Goal: Use online tool/utility: Use online tool/utility

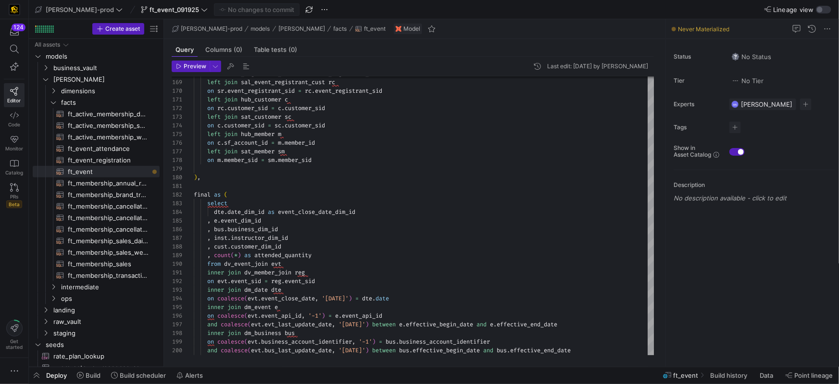
scroll to position [69, 0]
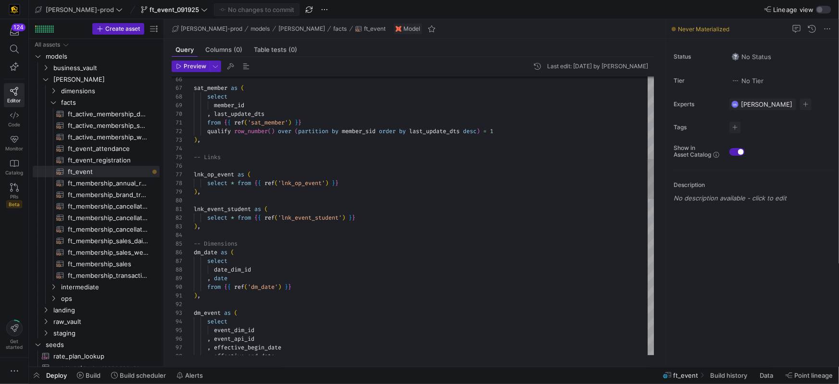
click at [264, 234] on div at bounding box center [424, 235] width 461 height 9
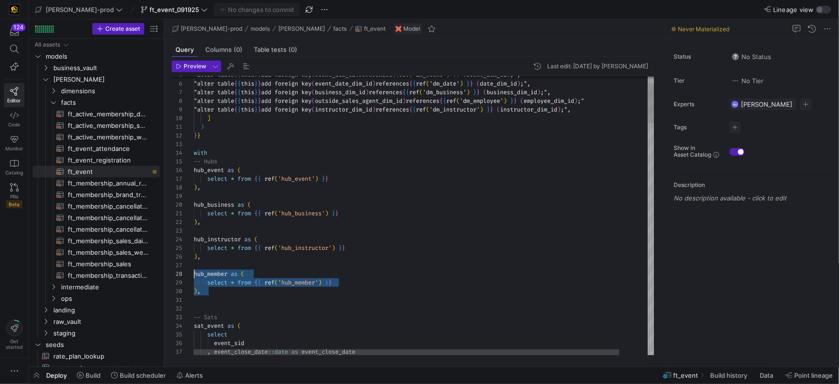
scroll to position [60, 0]
drag, startPoint x: 202, startPoint y: 291, endPoint x: 186, endPoint y: 275, distance: 22.1
click at [186, 275] on div "37 36 35 32 33 34 28 29 30 31 26 27 25 24 22 23 20 21 18 19 16 17 15 13 14 12 1…" at bounding box center [413, 215] width 483 height 279
click at [254, 299] on div at bounding box center [439, 300] width 491 height 9
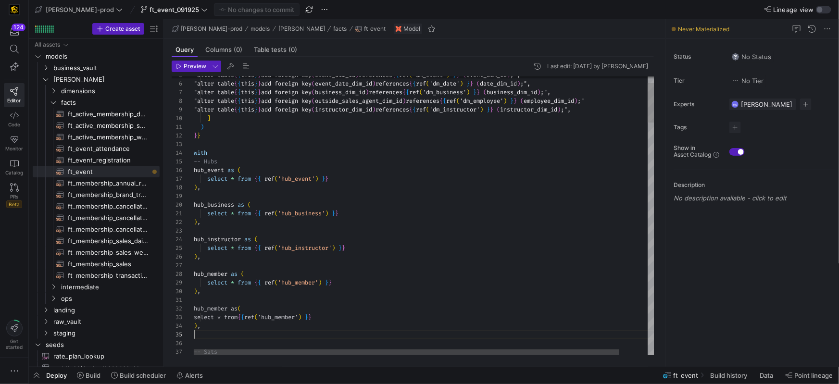
scroll to position [34, 0]
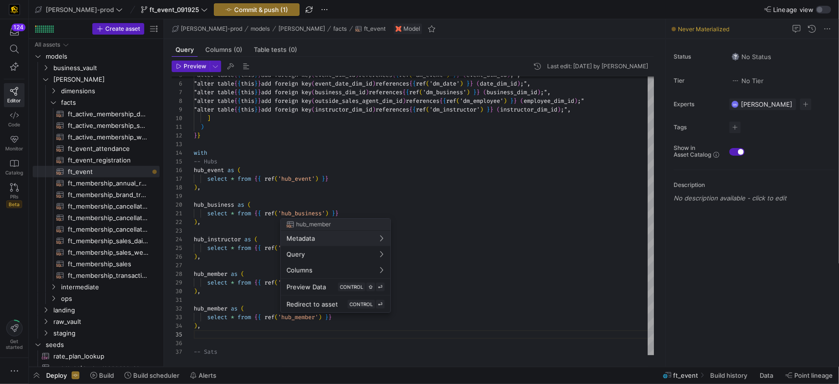
drag, startPoint x: 318, startPoint y: 316, endPoint x: 318, endPoint y: 322, distance: 5.8
click at [318, 316] on div at bounding box center [419, 192] width 839 height 384
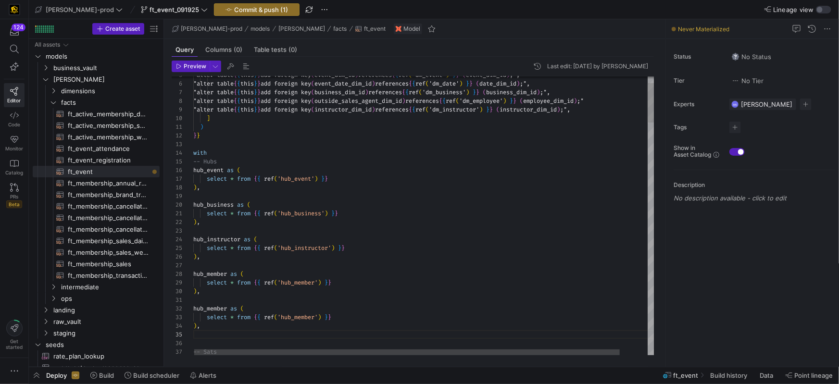
click at [337, 316] on div "select * from { { ref ( 'hub_member' ) } }" at bounding box center [438, 317] width 491 height 9
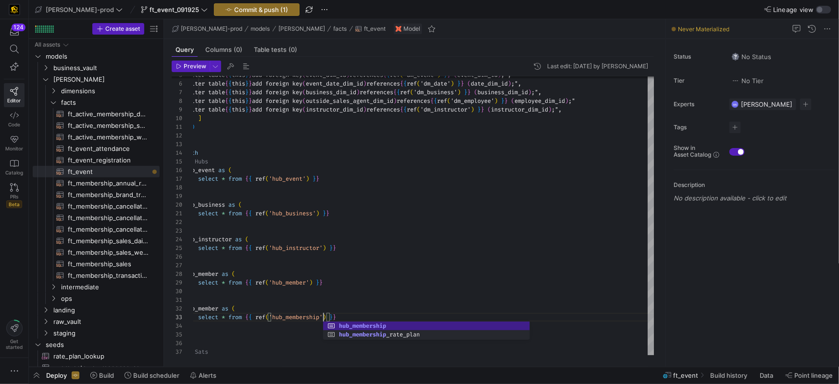
scroll to position [17, 139]
click at [253, 332] on div at bounding box center [430, 334] width 491 height 9
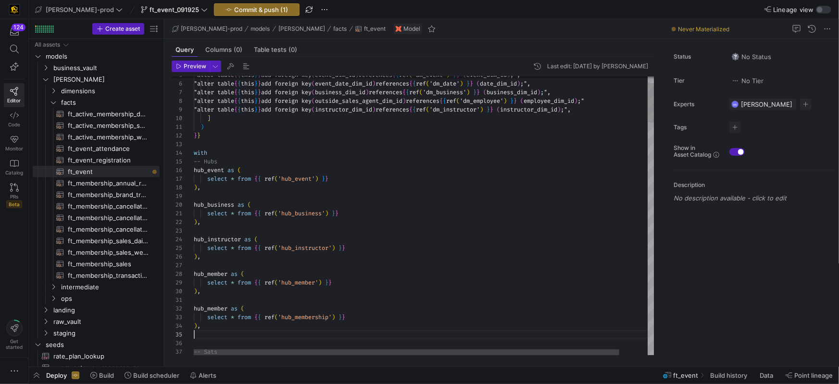
drag, startPoint x: 223, startPoint y: 294, endPoint x: 213, endPoint y: 270, distance: 26.3
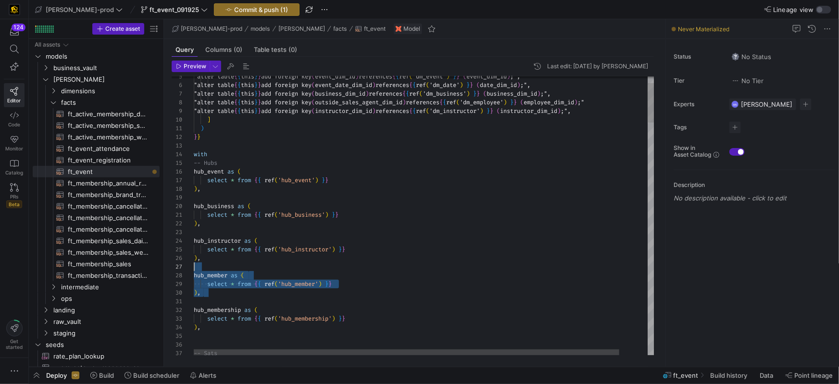
click at [189, 270] on div "36 37 28 29 30 31 26 27 25 24 22 23 20 21 18 19 16 17 15 13 14 12 11 10 9 8 7 6…" at bounding box center [413, 215] width 483 height 279
click at [366, 294] on div ") ," at bounding box center [438, 293] width 491 height 9
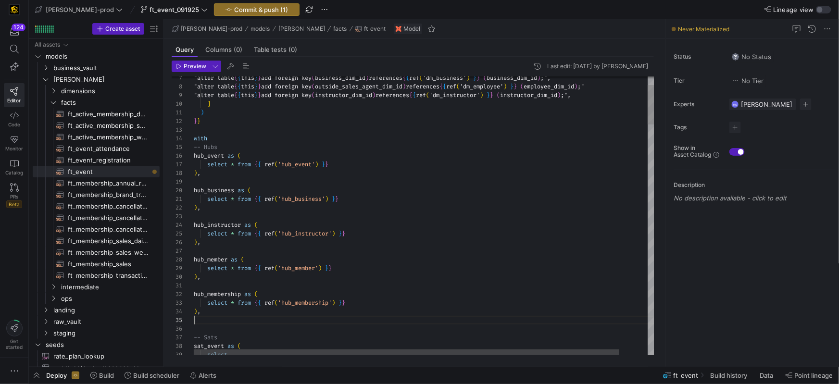
scroll to position [26, 7]
drag, startPoint x: 239, startPoint y: 319, endPoint x: 188, endPoint y: 307, distance: 52.3
click at [184, 298] on div "36 37 28 29 30 31 26 27 25 24 22 23 20 21 18 19 16 17 15 13 14 12 11 10 9 8 7 3…" at bounding box center [413, 215] width 483 height 279
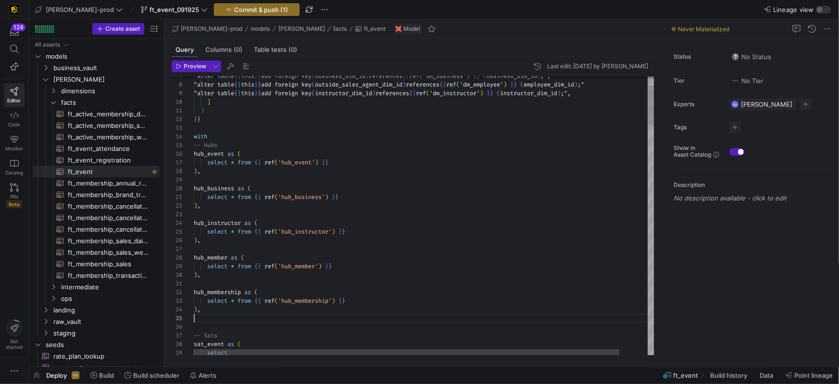
click at [230, 321] on div at bounding box center [439, 318] width 491 height 9
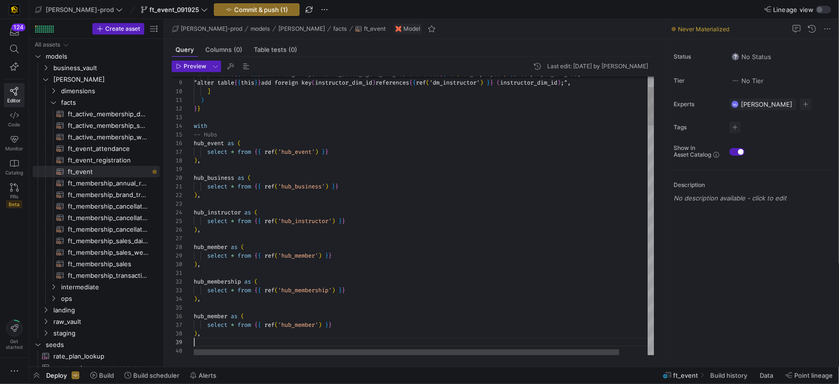
drag, startPoint x: 229, startPoint y: 315, endPoint x: 251, endPoint y: 313, distance: 22.3
click at [234, 314] on span "hub_member as (" at bounding box center [219, 317] width 50 height 8
drag, startPoint x: 318, startPoint y: 326, endPoint x: 426, endPoint y: 306, distance: 109.1
click at [318, 325] on span "'hub_member'" at bounding box center [297, 325] width 40 height 8
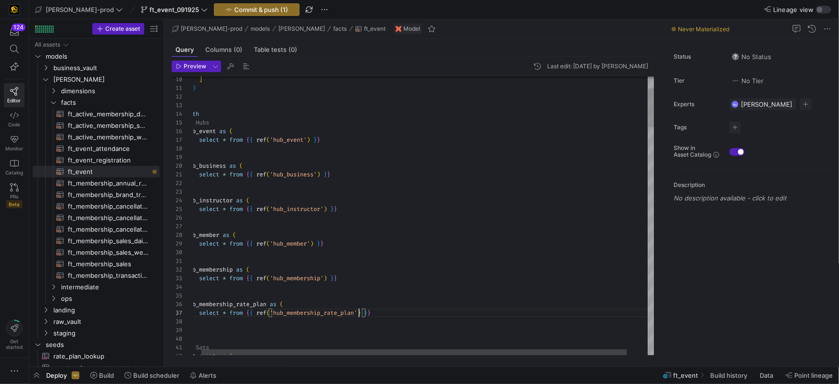
scroll to position [43, 0]
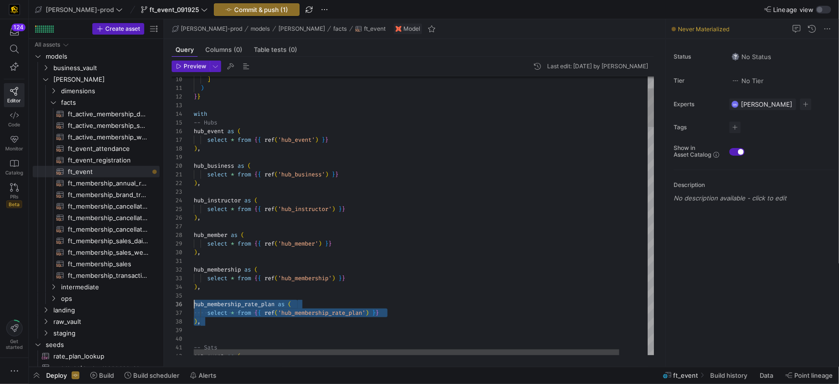
drag, startPoint x: 199, startPoint y: 315, endPoint x: 180, endPoint y: 301, distance: 24.0
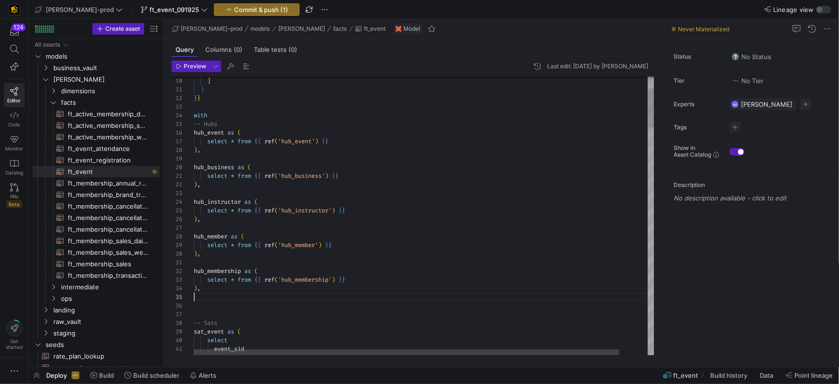
scroll to position [26, 7]
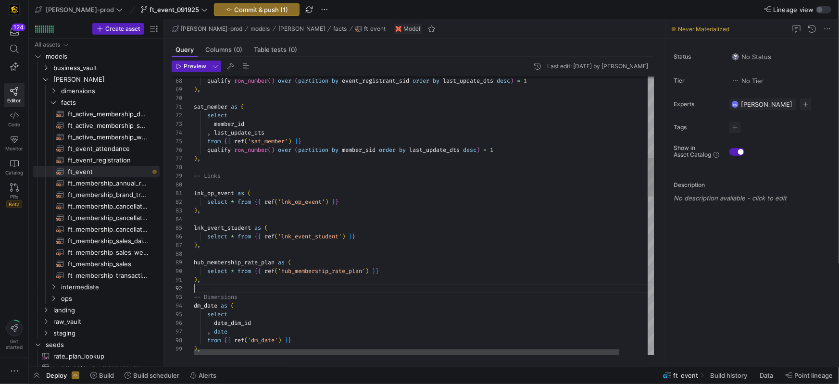
scroll to position [9, 0]
drag, startPoint x: 204, startPoint y: 263, endPoint x: 238, endPoint y: 249, distance: 36.4
click at [204, 263] on span "hub_membership_rate_plan" at bounding box center [233, 262] width 81 height 8
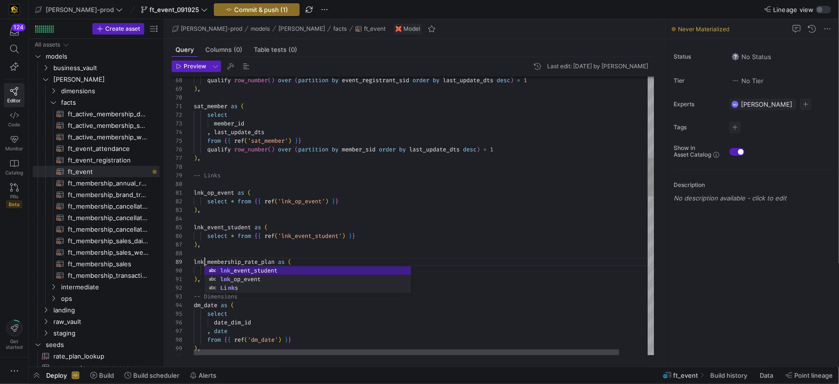
scroll to position [69, 10]
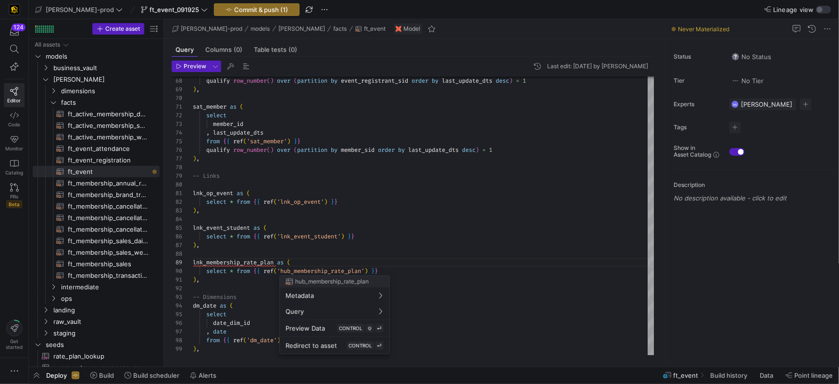
click at [295, 272] on div at bounding box center [419, 192] width 839 height 384
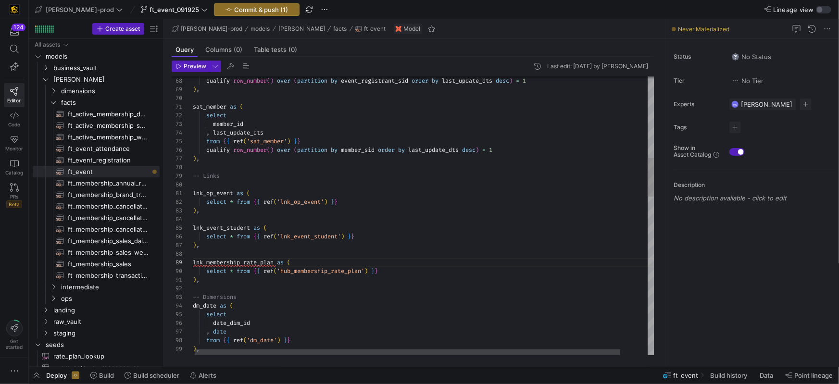
click at [298, 272] on span "'hub_membership_rate_plan'" at bounding box center [321, 271] width 88 height 8
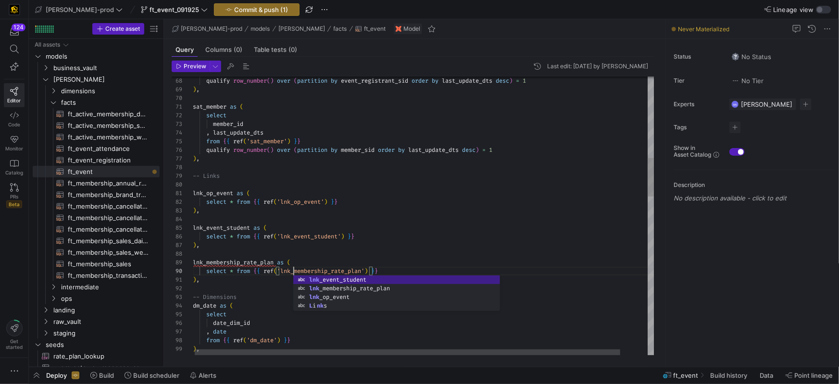
scroll to position [77, 101]
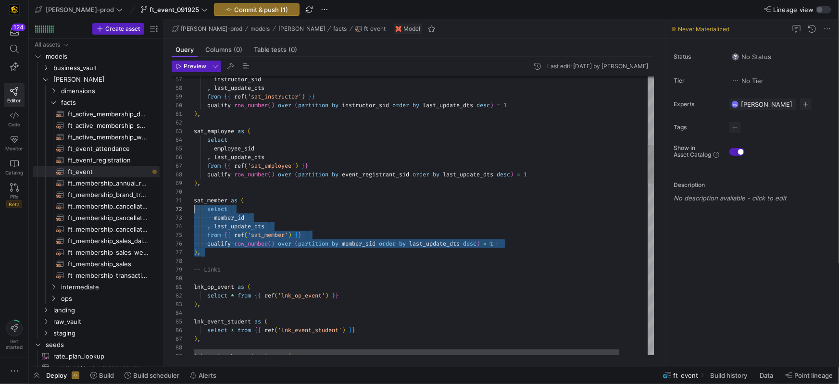
scroll to position [0, 0]
drag, startPoint x: 213, startPoint y: 256, endPoint x: 186, endPoint y: 200, distance: 62.4
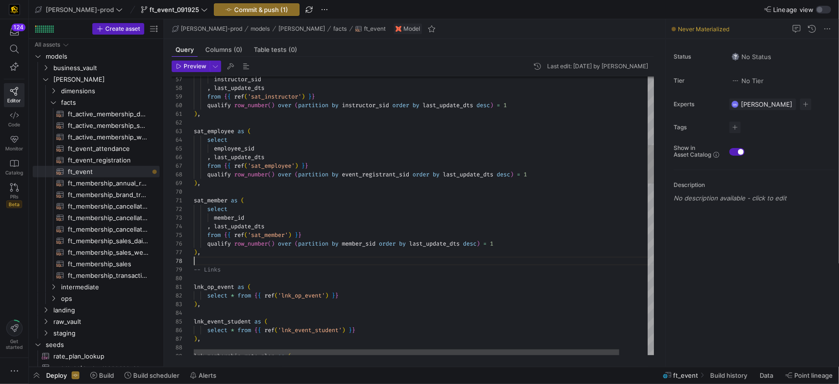
drag, startPoint x: 209, startPoint y: 262, endPoint x: 244, endPoint y: 263, distance: 35.1
click at [210, 262] on div at bounding box center [439, 261] width 491 height 9
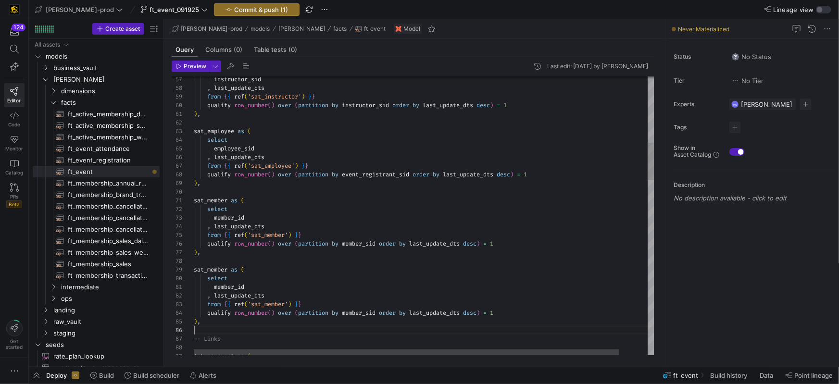
scroll to position [43, 0]
drag, startPoint x: 232, startPoint y: 272, endPoint x: 239, endPoint y: 257, distance: 16.2
drag, startPoint x: 312, startPoint y: 305, endPoint x: 346, endPoint y: 287, distance: 39.2
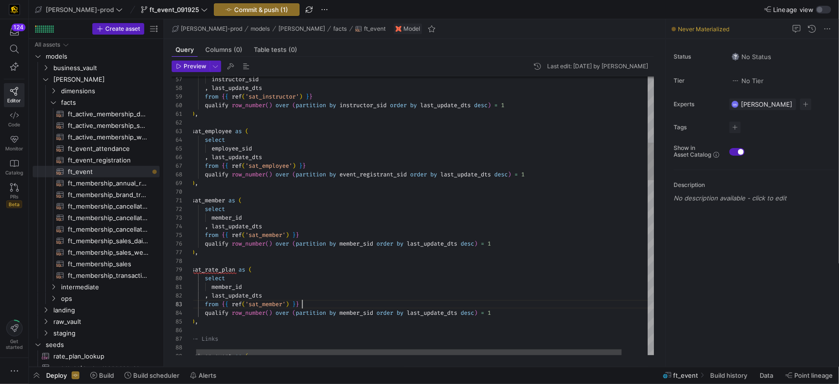
click at [313, 304] on div "from { { ref ( 'sat_member' ) } }" at bounding box center [436, 304] width 491 height 9
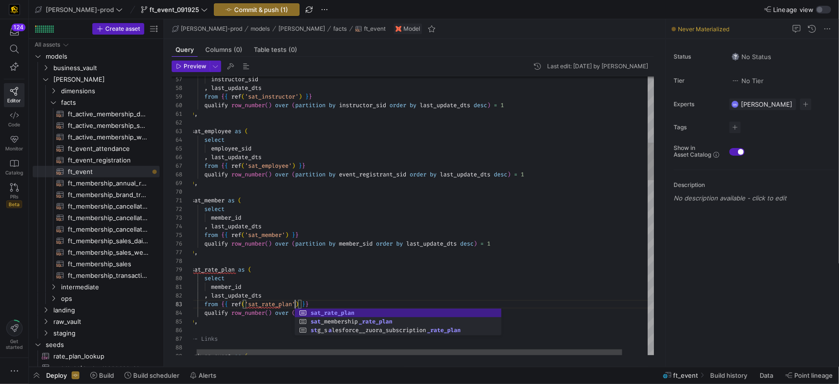
scroll to position [17, 103]
click at [294, 262] on div at bounding box center [436, 261] width 491 height 9
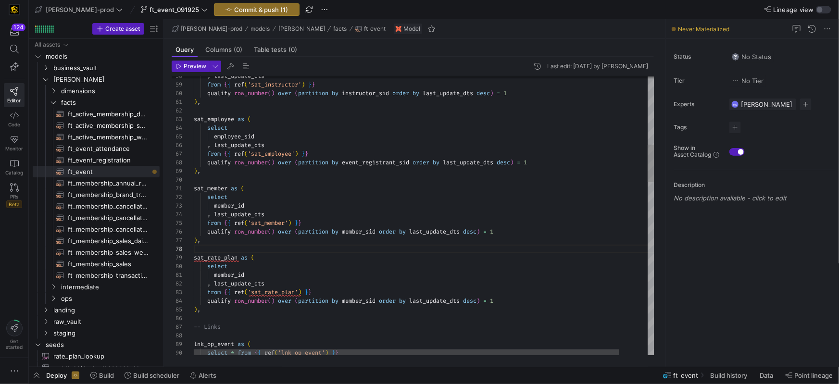
scroll to position [60, 0]
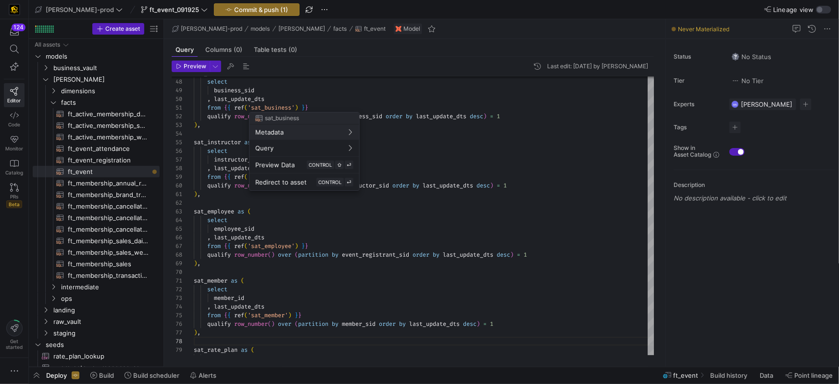
click at [425, 213] on div at bounding box center [419, 192] width 839 height 384
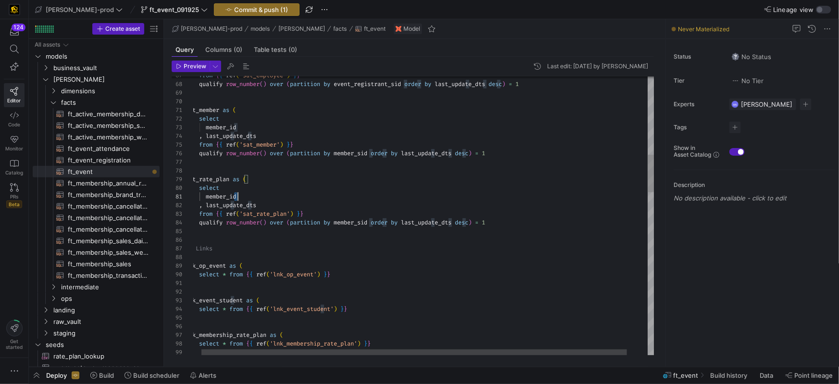
click at [239, 197] on div "member_id" at bounding box center [431, 196] width 491 height 9
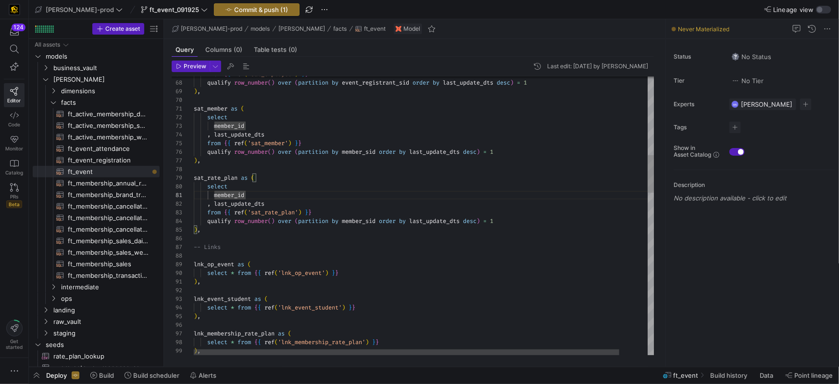
scroll to position [0, 38]
drag, startPoint x: 257, startPoint y: 192, endPoint x: 223, endPoint y: 192, distance: 34.1
click at [216, 191] on div "member_id" at bounding box center [439, 193] width 491 height 9
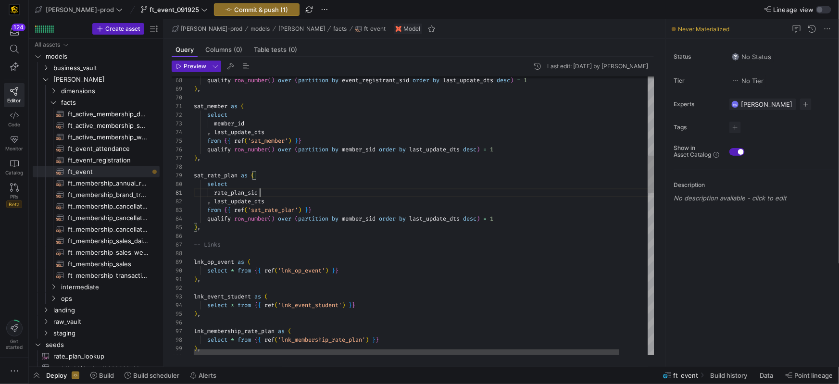
scroll to position [0, 65]
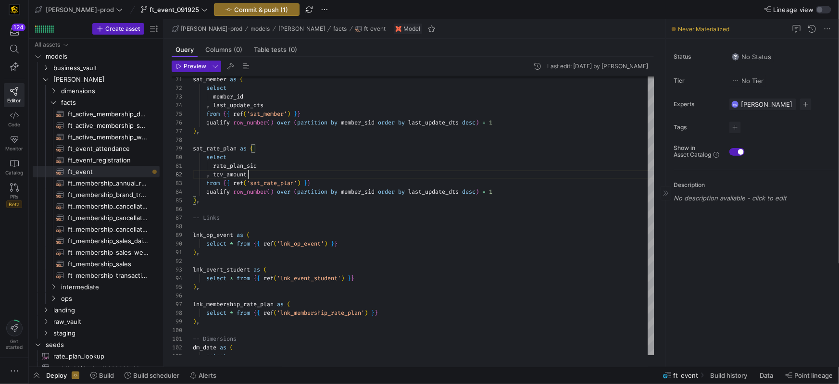
type textarea "rate_plan_sid , tcv_amount from {{ ref('sat_rate_plan') }} qualify row_number()…"
